Goal: Task Accomplishment & Management: Manage account settings

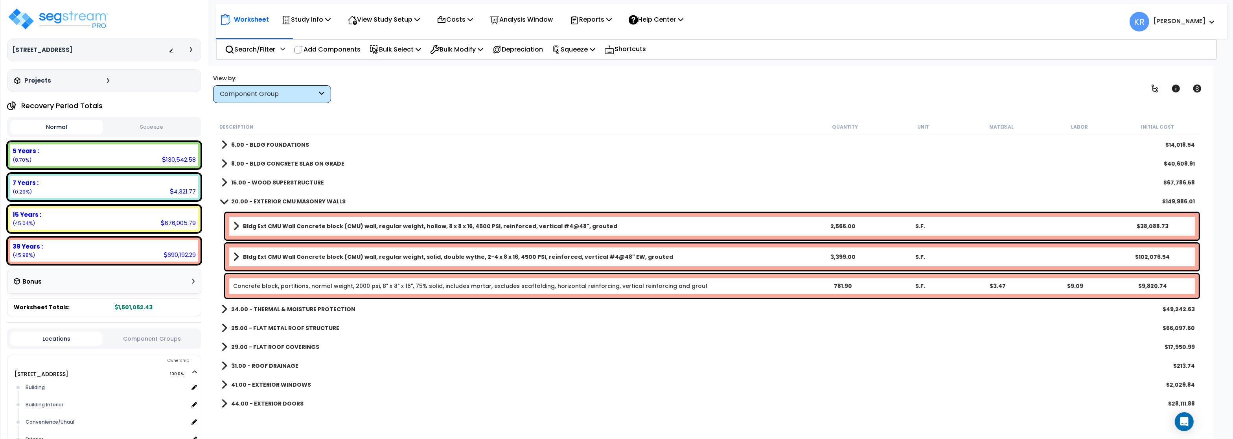
scroll to position [47, 0]
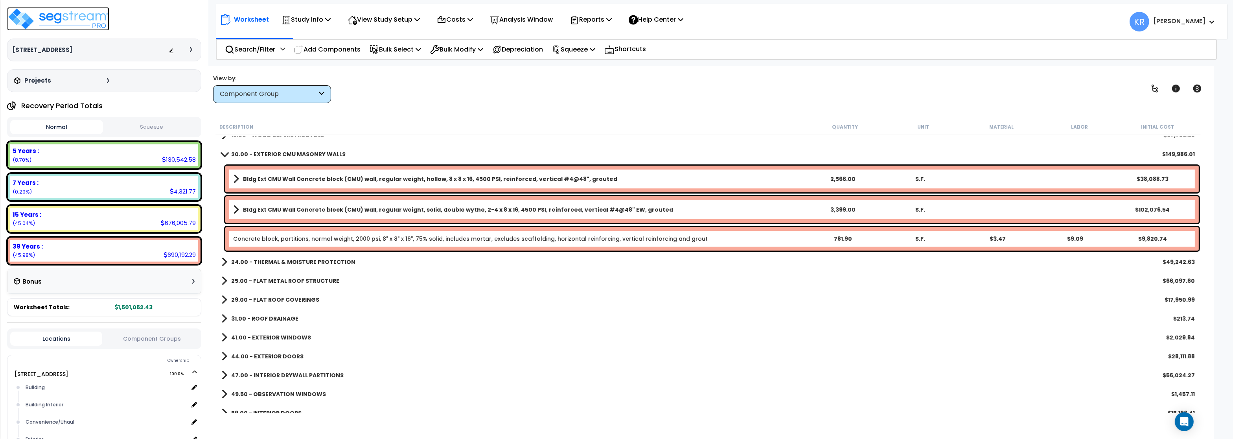
click at [44, 18] on img at bounding box center [58, 19] width 102 height 24
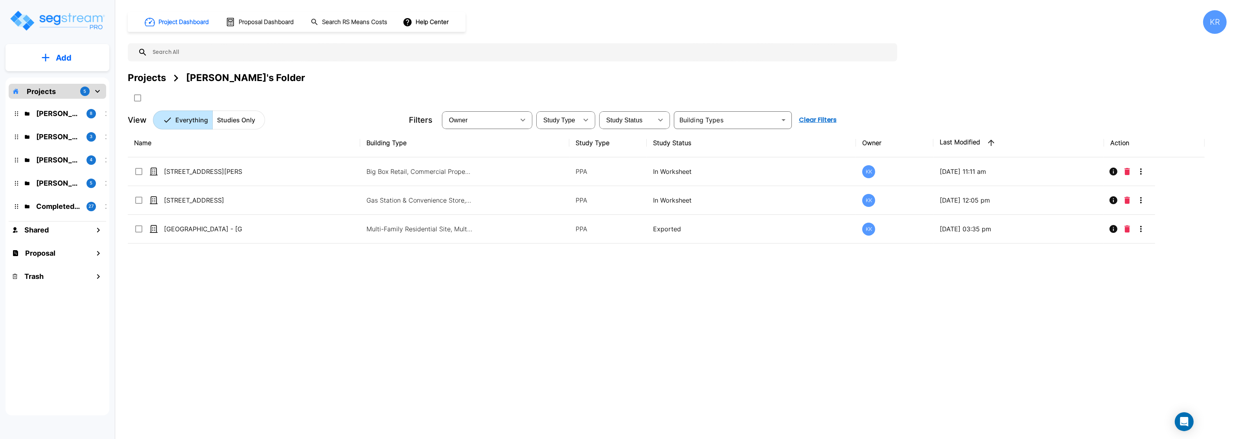
click at [1210, 23] on div "KR" at bounding box center [1215, 22] width 24 height 24
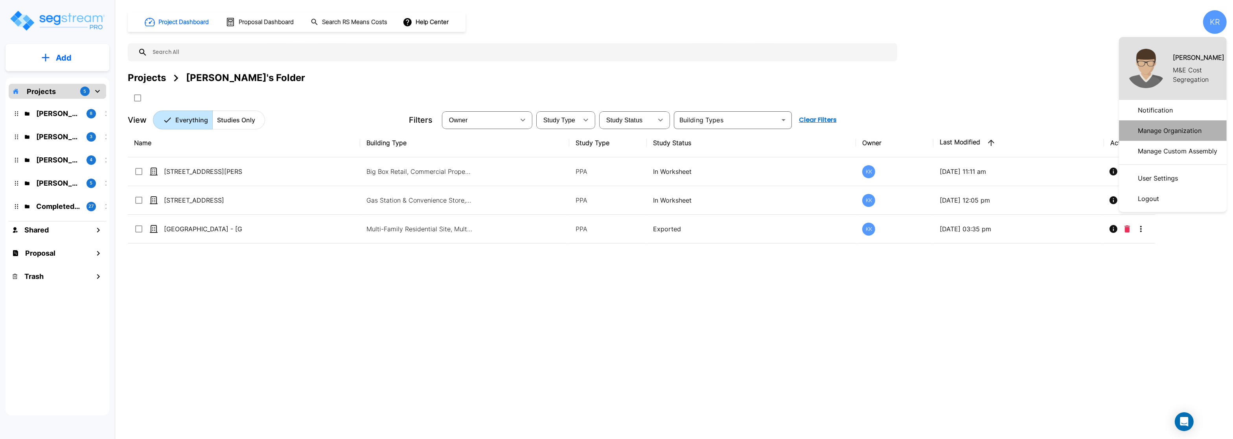
click at [1176, 130] on p "Manage Organization" at bounding box center [1170, 131] width 70 height 16
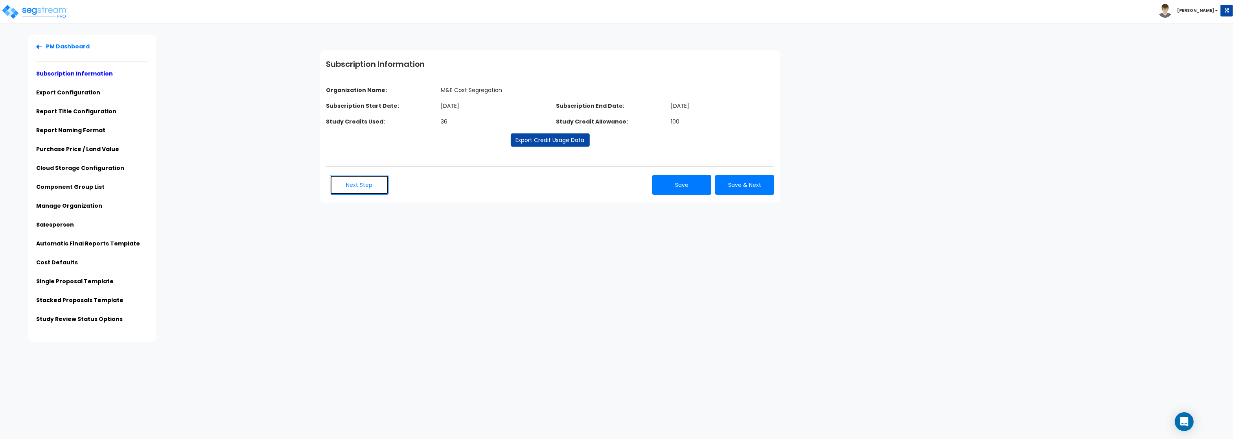
click at [368, 191] on button "Next Step" at bounding box center [359, 185] width 59 height 20
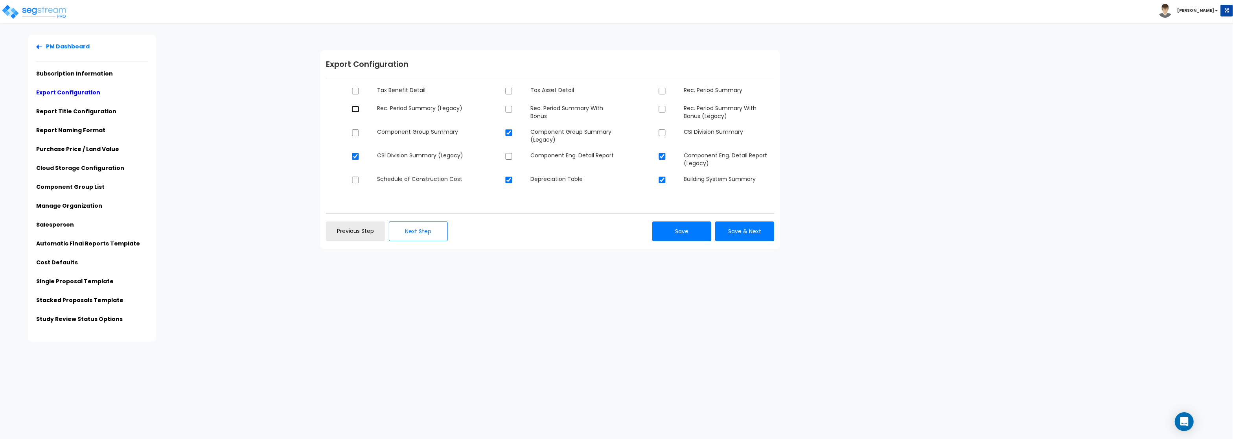
click at [356, 109] on input "checkbox" at bounding box center [356, 109] width 8 height 7
checkbox input "true"
click at [356, 133] on input "checkbox" at bounding box center [356, 132] width 8 height 7
checkbox input "true"
checkbox input "false"
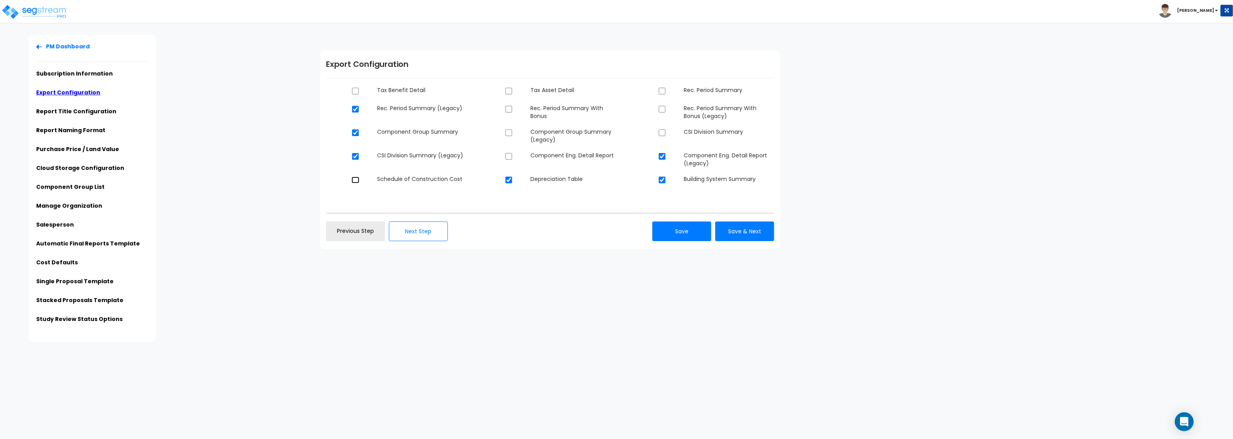
click at [354, 179] on input "checkbox" at bounding box center [356, 180] width 8 height 7
checkbox input "false"
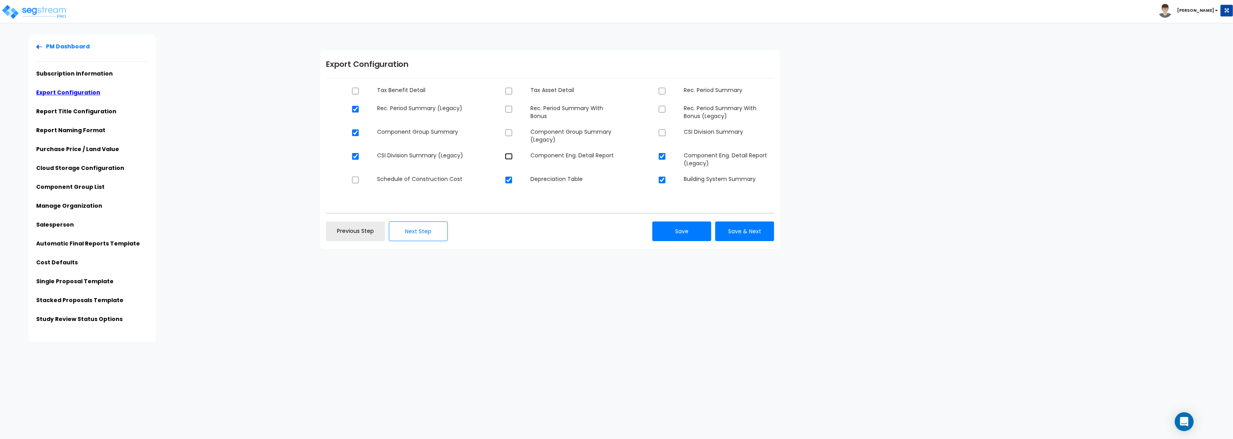
click at [509, 155] on input "checkbox" at bounding box center [509, 156] width 8 height 7
checkbox input "true"
checkbox input "false"
click at [508, 135] on input "checkbox" at bounding box center [509, 132] width 8 height 7
checkbox input "true"
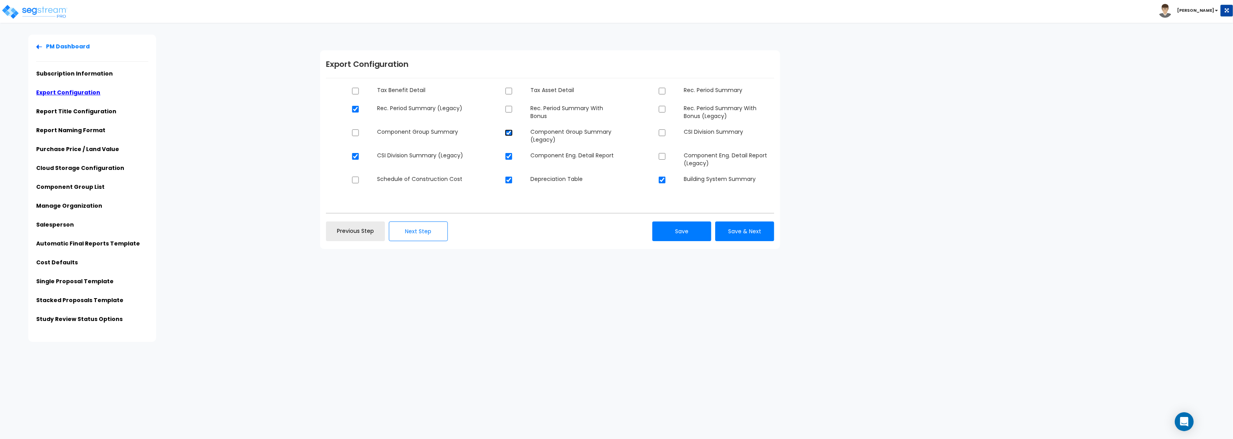
checkbox input "false"
click at [509, 109] on input "checkbox" at bounding box center [509, 109] width 8 height 7
checkbox input "true"
click at [508, 94] on input "checkbox" at bounding box center [509, 91] width 8 height 7
checkbox input "true"
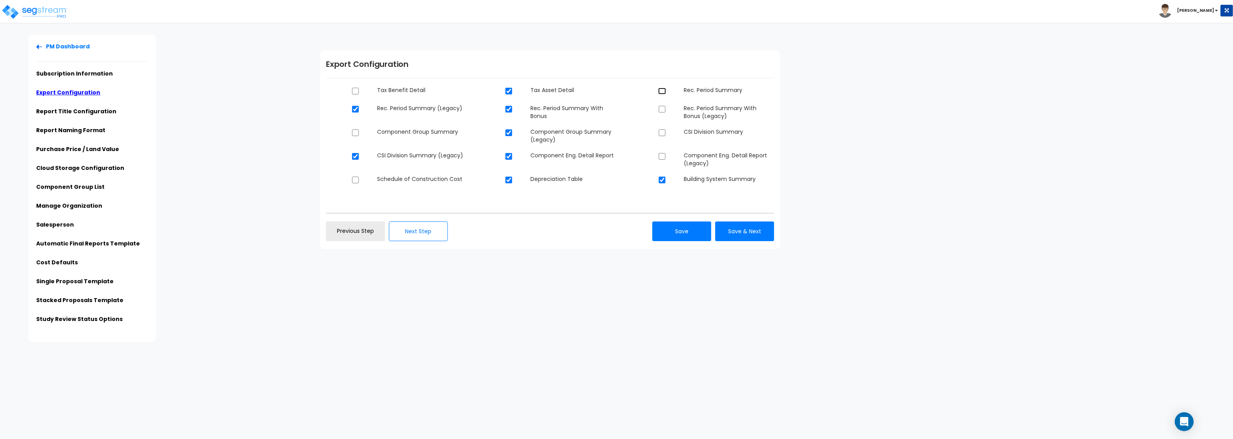
click at [662, 92] on input "checkbox" at bounding box center [662, 91] width 8 height 7
checkbox input "true"
checkbox input "false"
click at [511, 92] on input "checkbox" at bounding box center [509, 91] width 8 height 7
checkbox input "false"
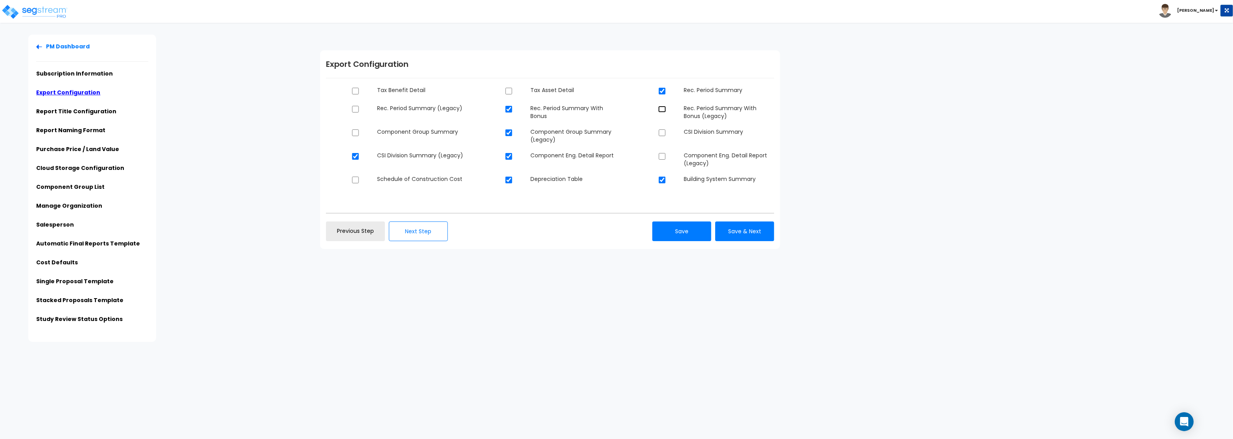
click at [661, 110] on input "checkbox" at bounding box center [662, 109] width 8 height 7
checkbox input "true"
checkbox input "false"
click at [664, 134] on input "checkbox" at bounding box center [662, 132] width 8 height 7
checkbox input "true"
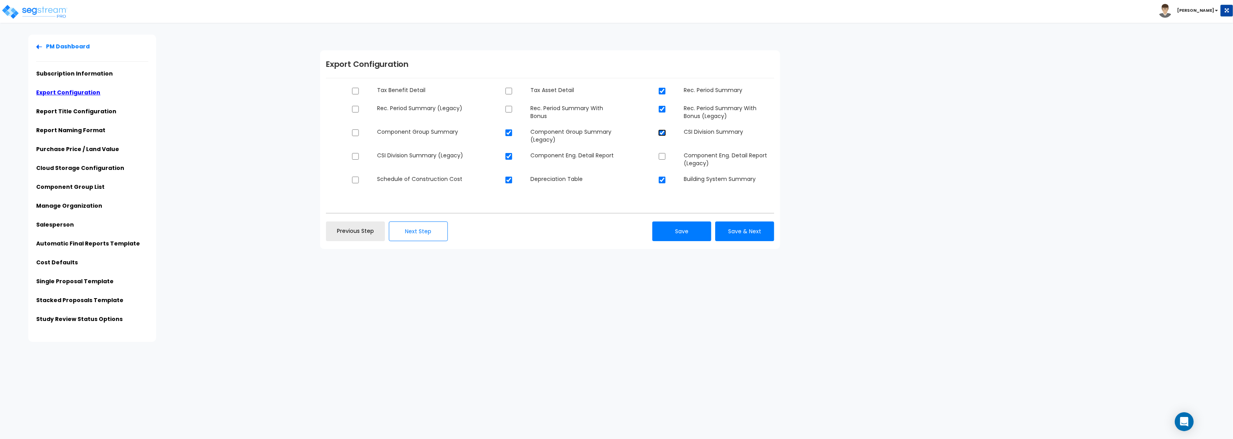
checkbox input "false"
click at [355, 134] on input "checkbox" at bounding box center [356, 132] width 8 height 7
checkbox input "true"
checkbox input "false"
click at [661, 155] on input "checkbox" at bounding box center [662, 156] width 8 height 7
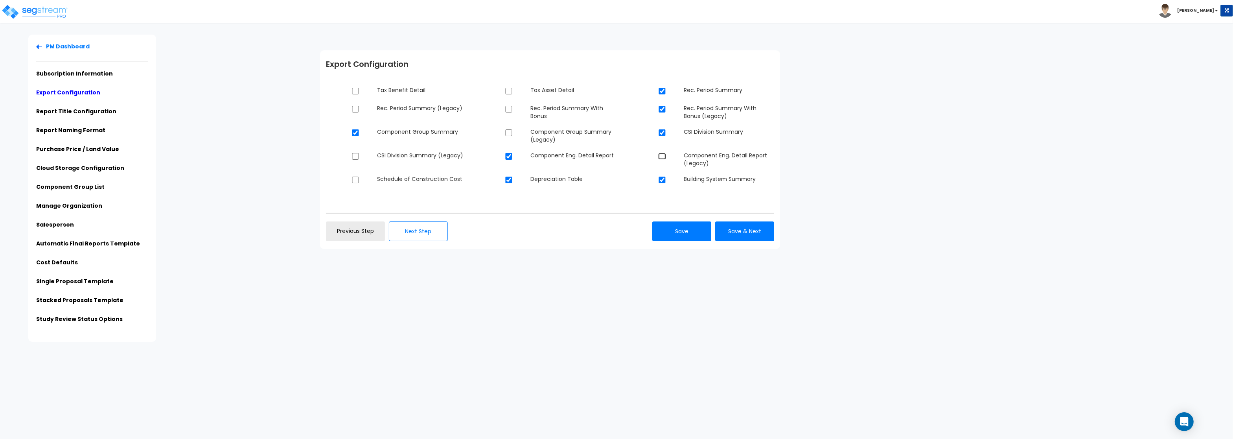
checkbox input "true"
checkbox input "false"
click at [509, 132] on input "checkbox" at bounding box center [509, 132] width 8 height 7
checkbox input "true"
checkbox input "false"
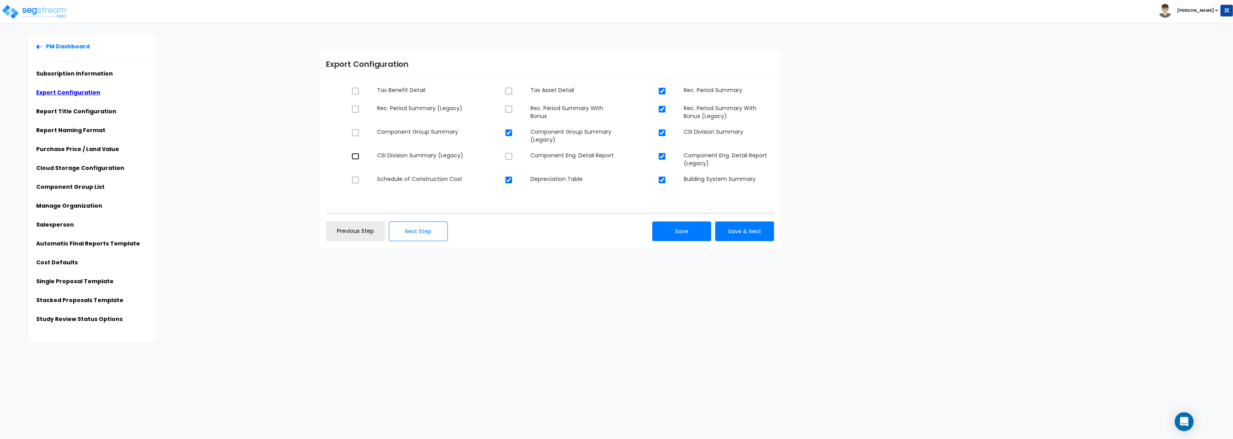
click at [354, 157] on input "checkbox" at bounding box center [356, 156] width 8 height 7
checkbox input "true"
checkbox input "false"
click at [761, 232] on button "Save & Next" at bounding box center [744, 231] width 59 height 20
click at [61, 224] on link "Salesperson" at bounding box center [55, 225] width 38 height 8
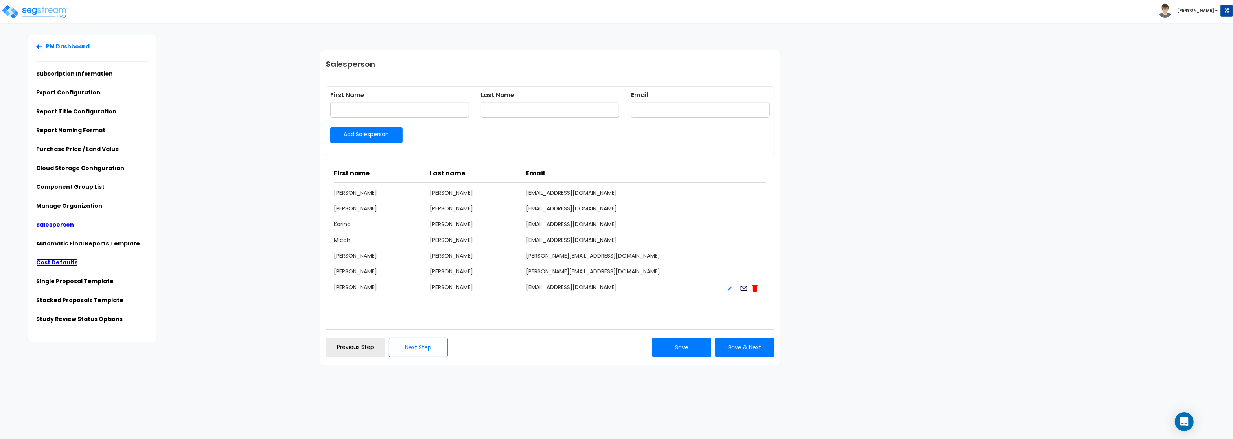
click at [57, 261] on link "Cost Defaults" at bounding box center [57, 262] width 42 height 8
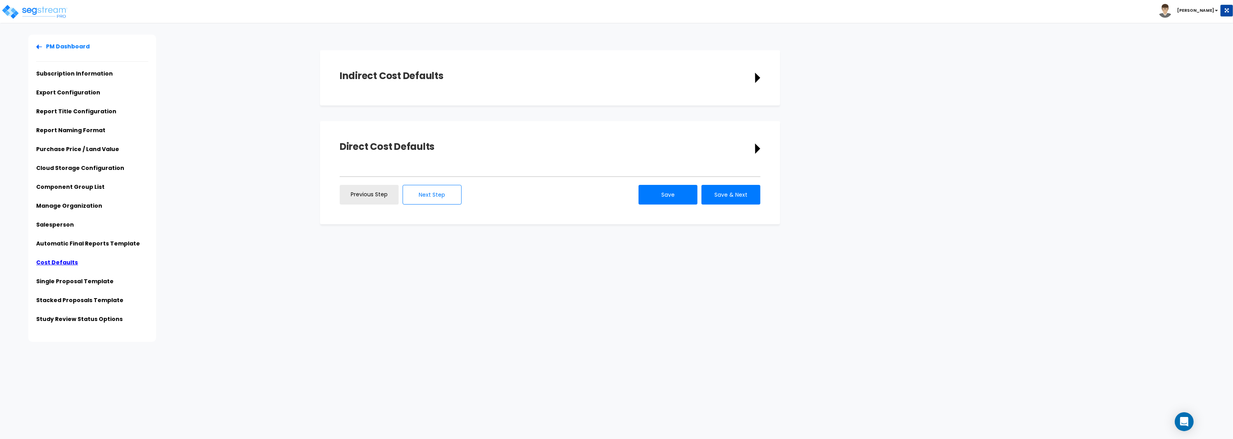
click at [753, 85] on div "Indirect Cost Defaults" at bounding box center [550, 78] width 421 height 16
click at [755, 76] on div "Indirect Cost Defaults" at bounding box center [550, 78] width 421 height 16
drag, startPoint x: 377, startPoint y: 72, endPoint x: 377, endPoint y: 76, distance: 4.3
click at [377, 76] on h1 "Indirect Cost Defaults" at bounding box center [392, 76] width 104 height 12
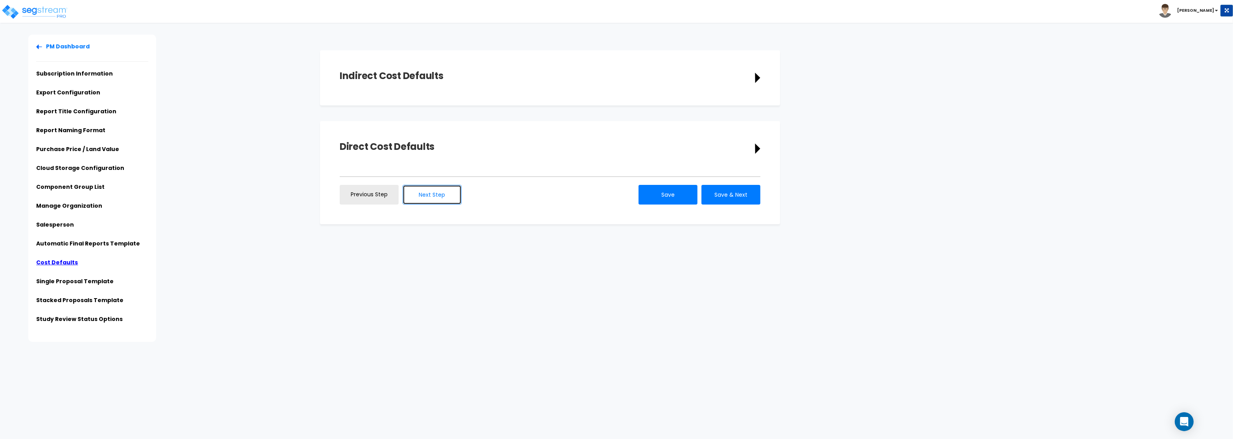
click at [446, 200] on button "Next Step" at bounding box center [432, 195] width 59 height 20
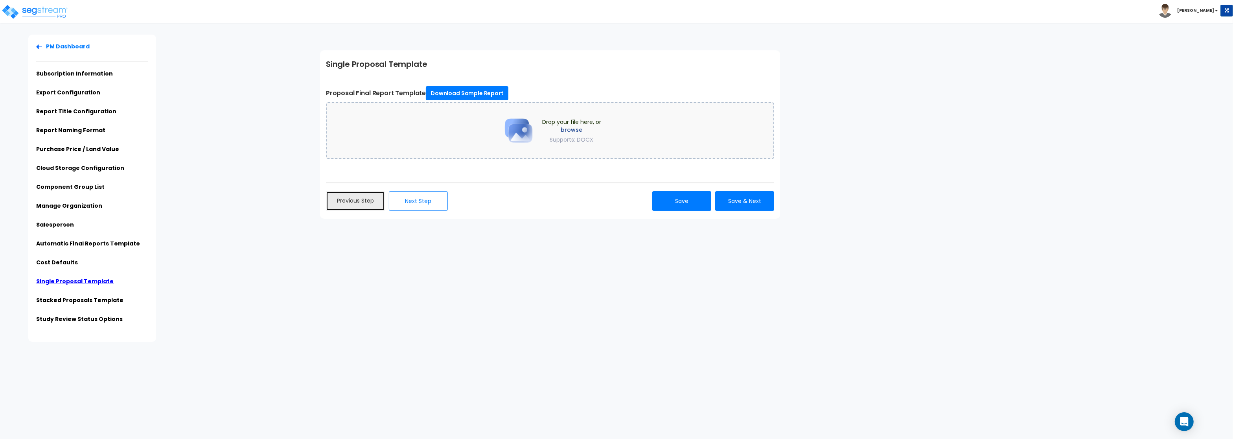
click at [361, 195] on link "Previous Step" at bounding box center [355, 201] width 59 height 20
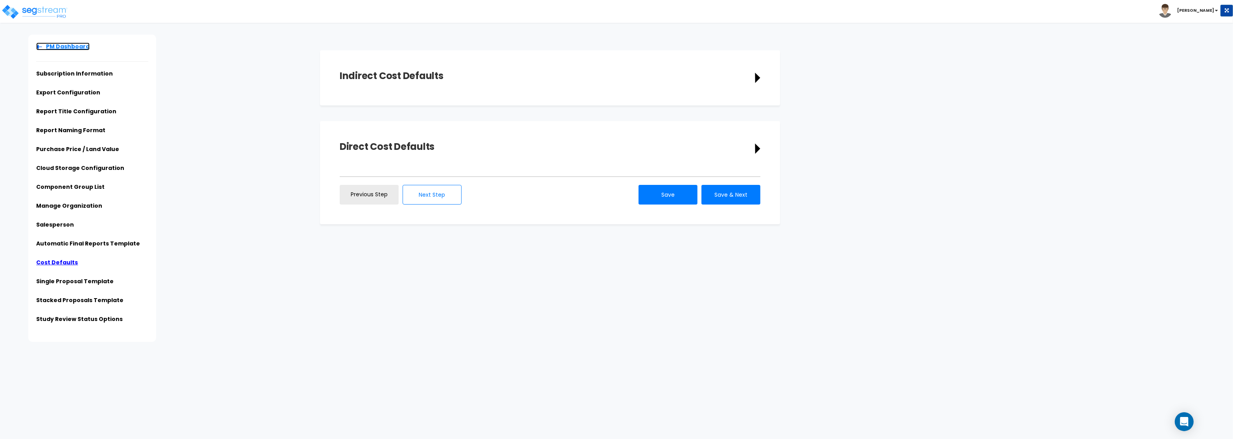
click at [57, 44] on link "PM Dashboard" at bounding box center [62, 46] width 53 height 8
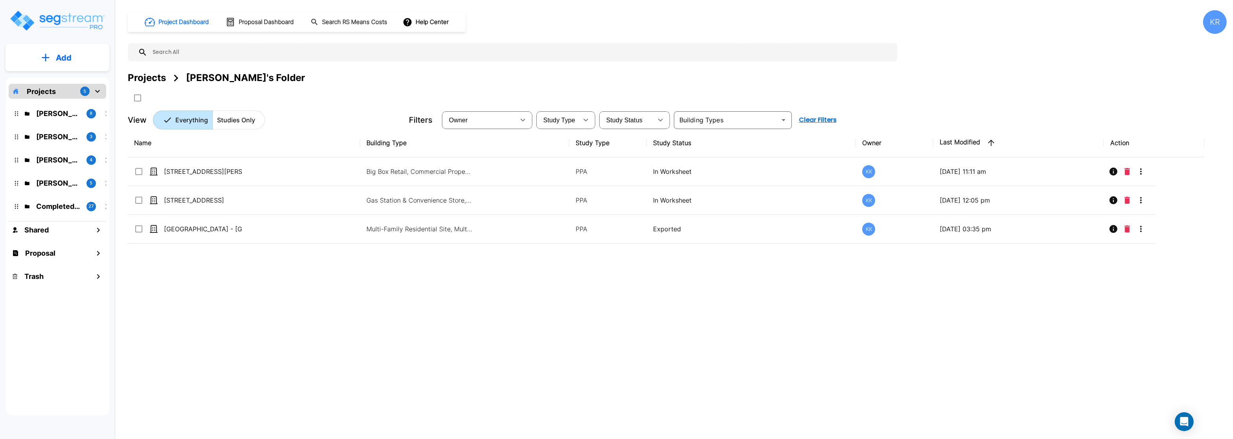
click at [1221, 25] on div "KR" at bounding box center [1215, 22] width 24 height 24
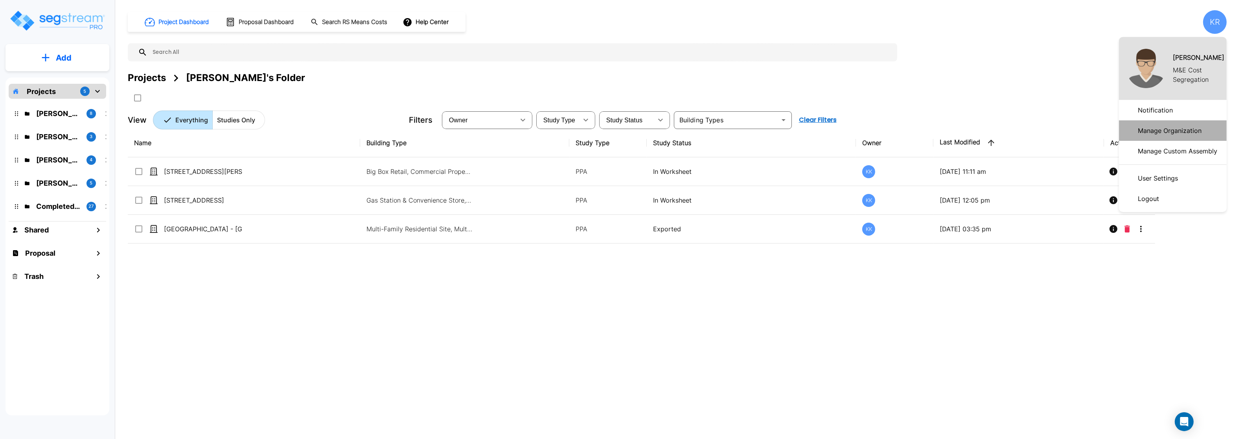
click at [1175, 125] on p "Manage Organization" at bounding box center [1170, 131] width 70 height 16
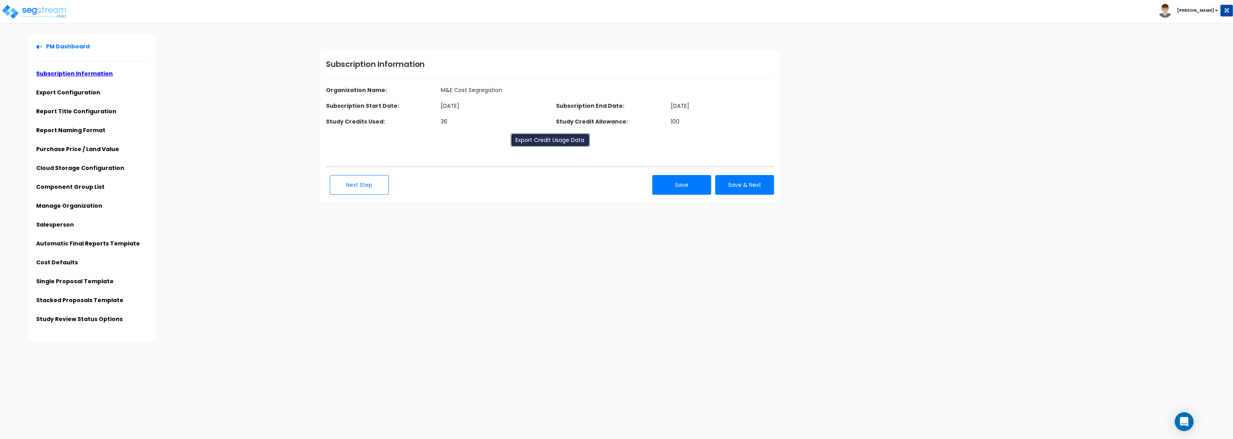
click at [558, 140] on link "Export Credit Usage Data" at bounding box center [550, 139] width 79 height 13
